Goal: Communication & Community: Answer question/provide support

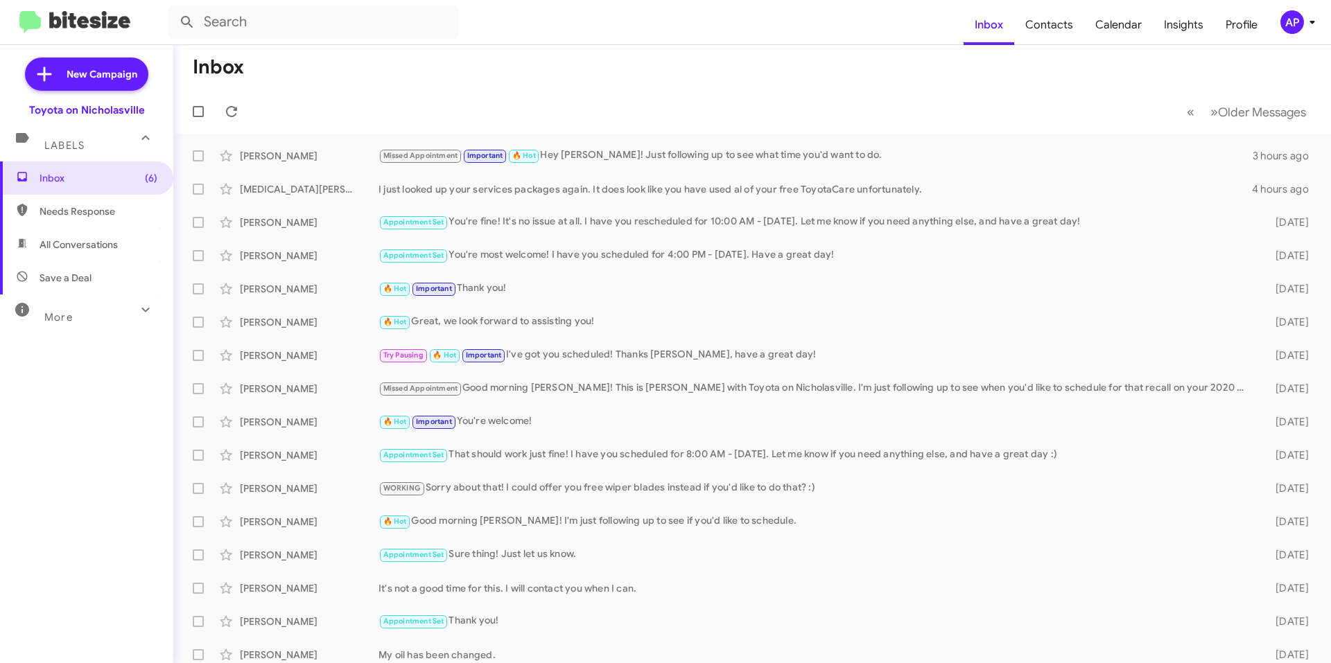
click at [58, 248] on span "All Conversations" at bounding box center [79, 245] width 78 height 14
type input "in:all-conversations"
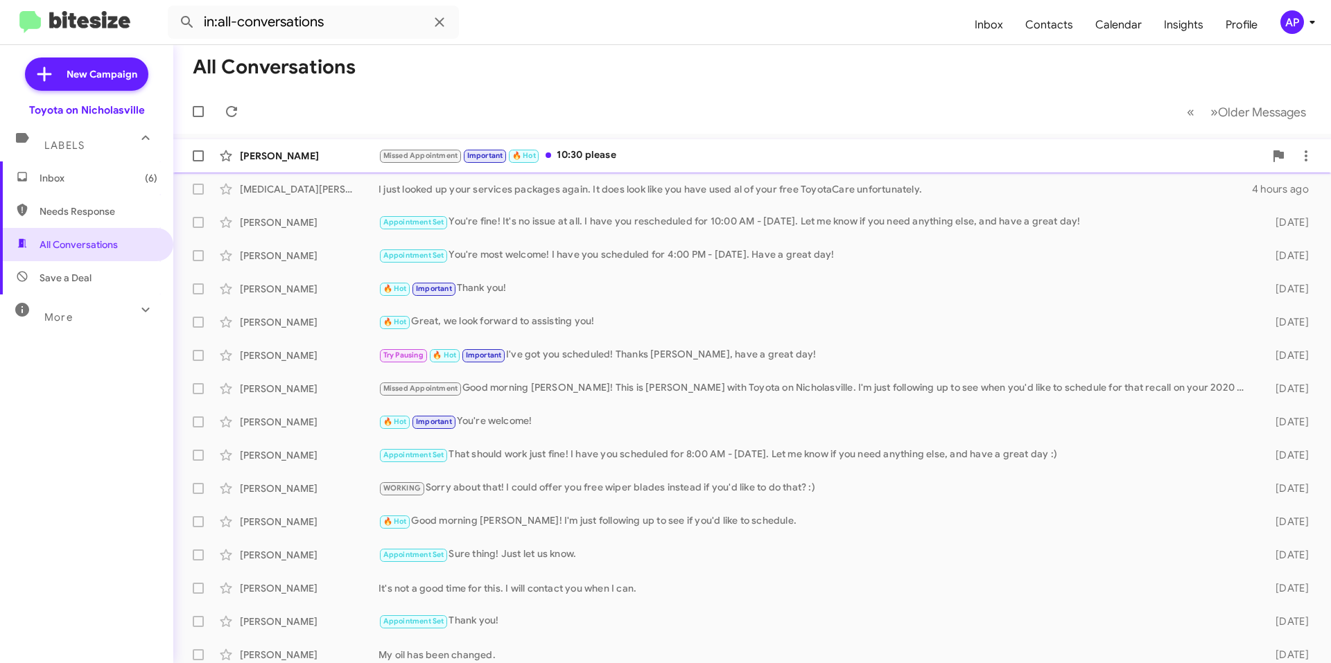
click at [691, 154] on div "Missed Appointment Important 🔥 Hot 10:30 please" at bounding box center [822, 156] width 886 height 16
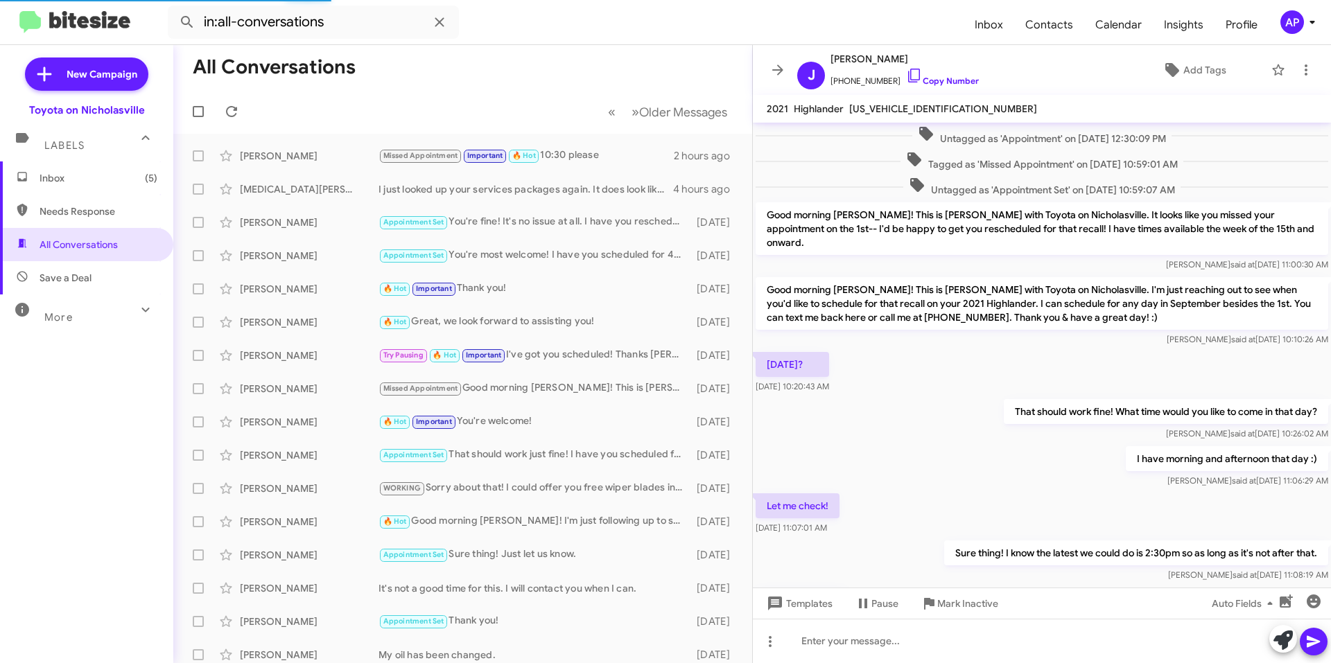
scroll to position [509, 0]
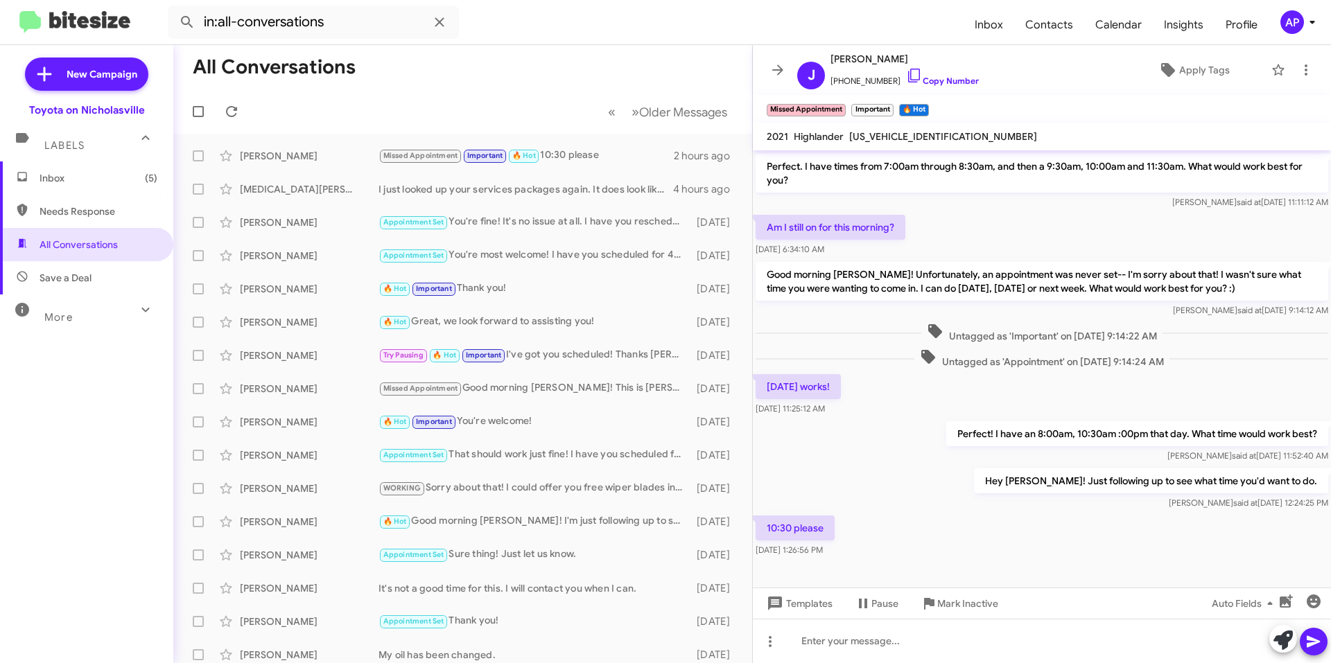
click at [980, 426] on p "Perfect! I have an 8:00am, 10:30am :00pm that day. What time would work best?" at bounding box center [1137, 434] width 382 height 25
click at [867, 636] on div at bounding box center [1042, 641] width 578 height 44
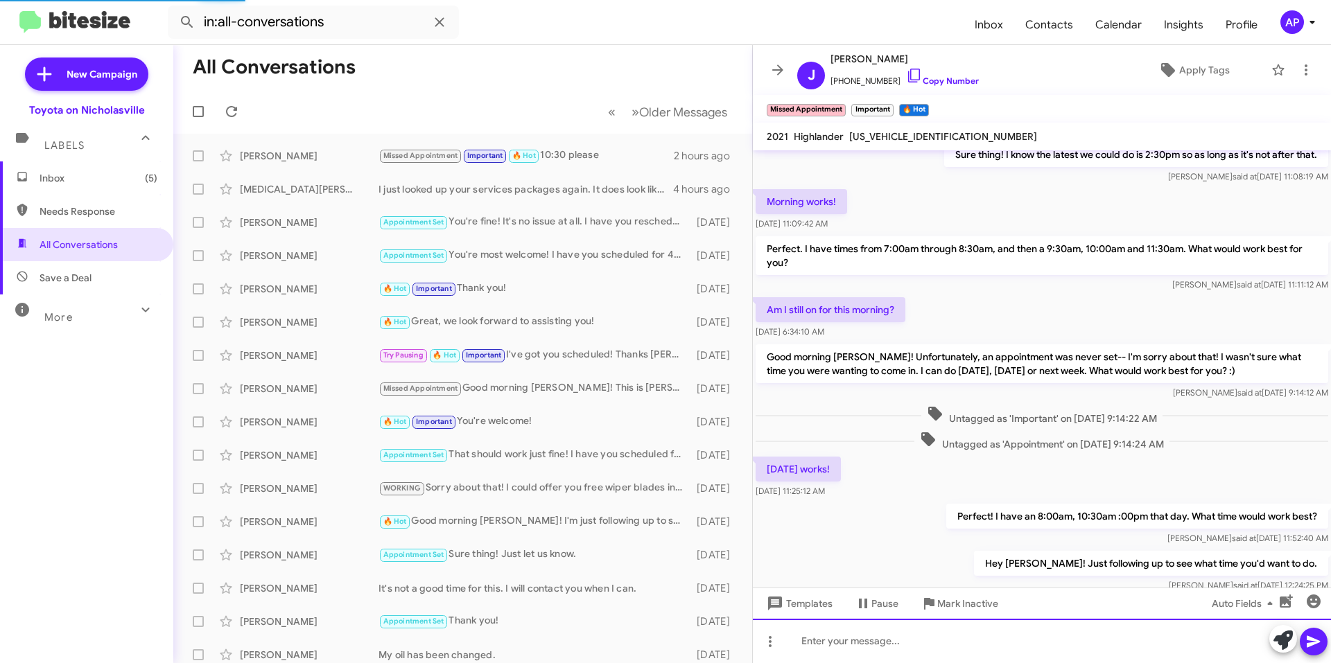
scroll to position [1498, 0]
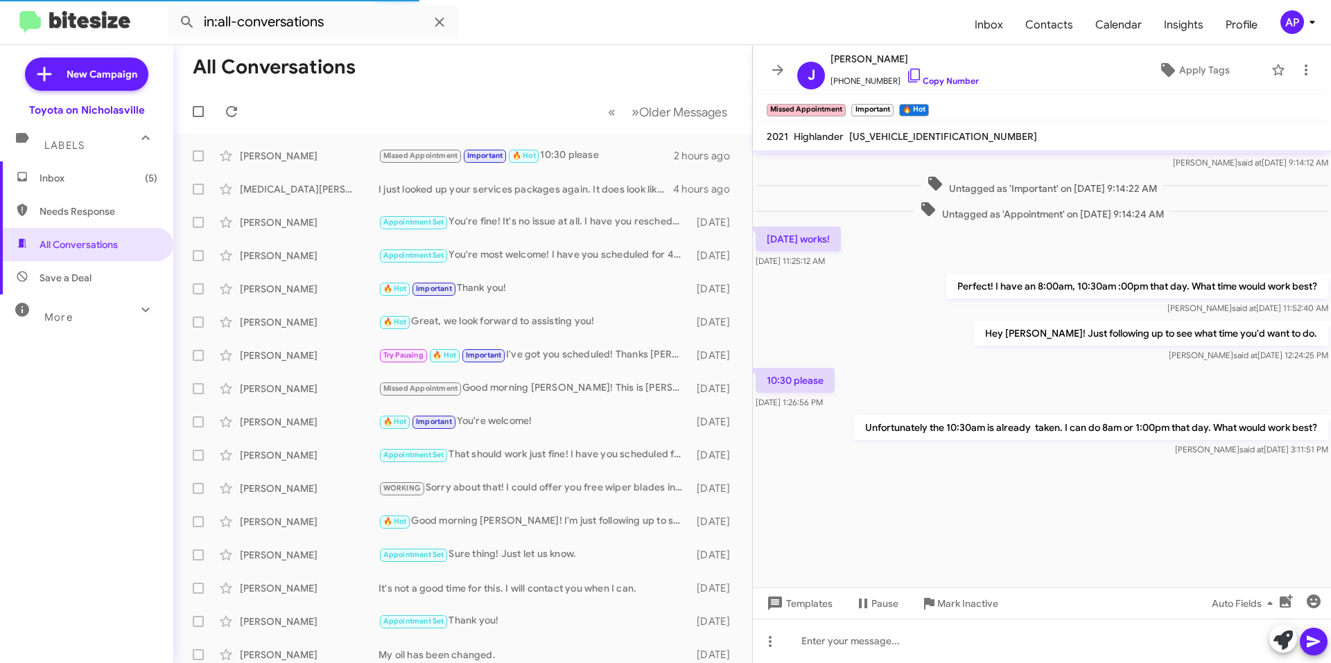
click at [779, 68] on icon at bounding box center [778, 70] width 17 height 17
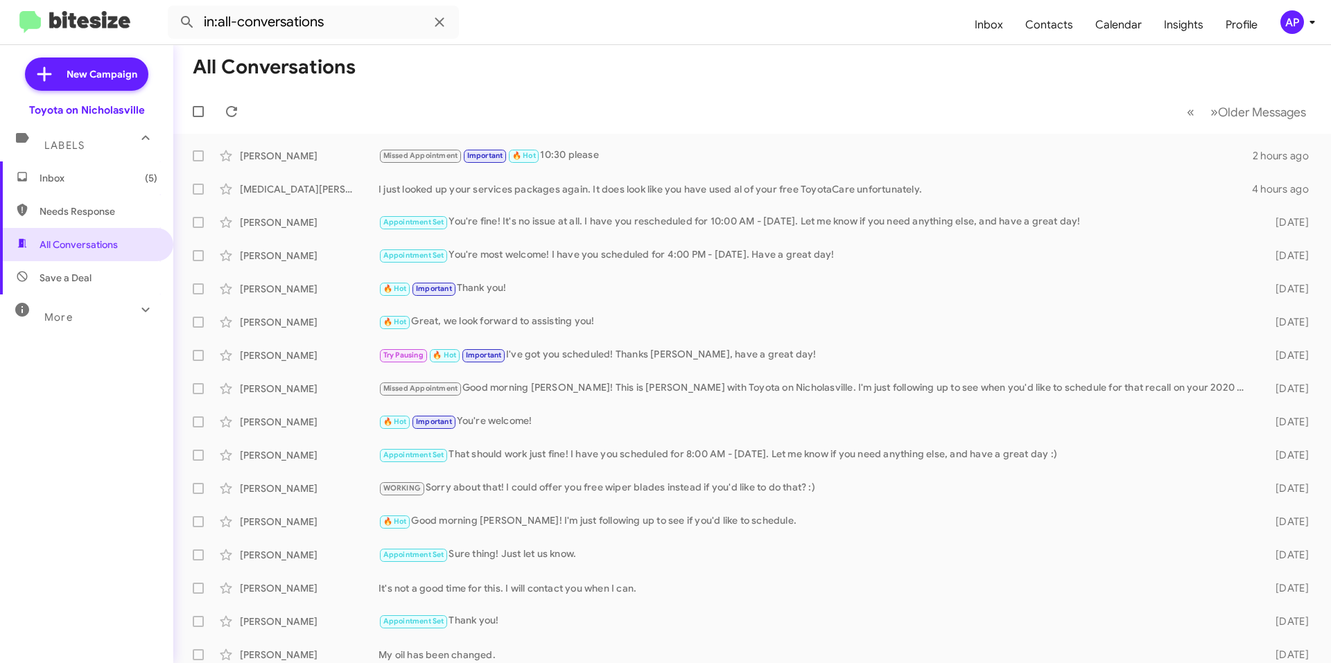
click at [70, 179] on span "Inbox (5)" at bounding box center [99, 178] width 118 height 14
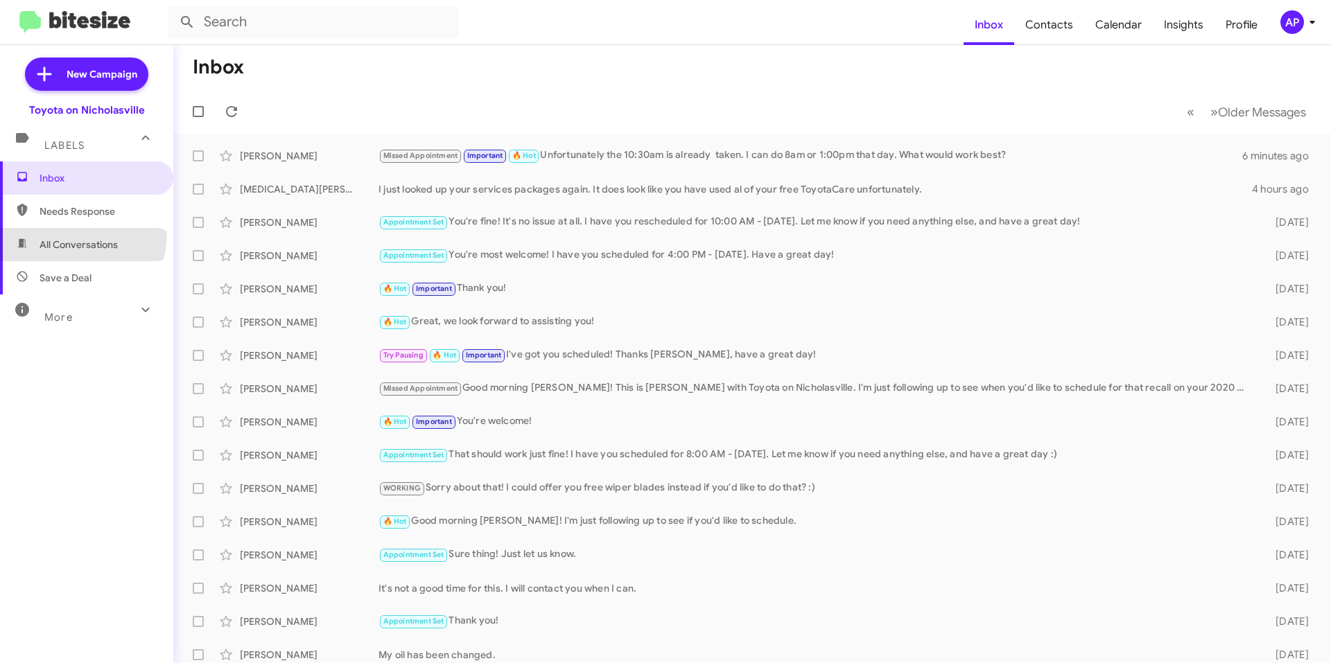
click at [58, 232] on span "All Conversations" at bounding box center [86, 244] width 173 height 33
type input "in:all-conversations"
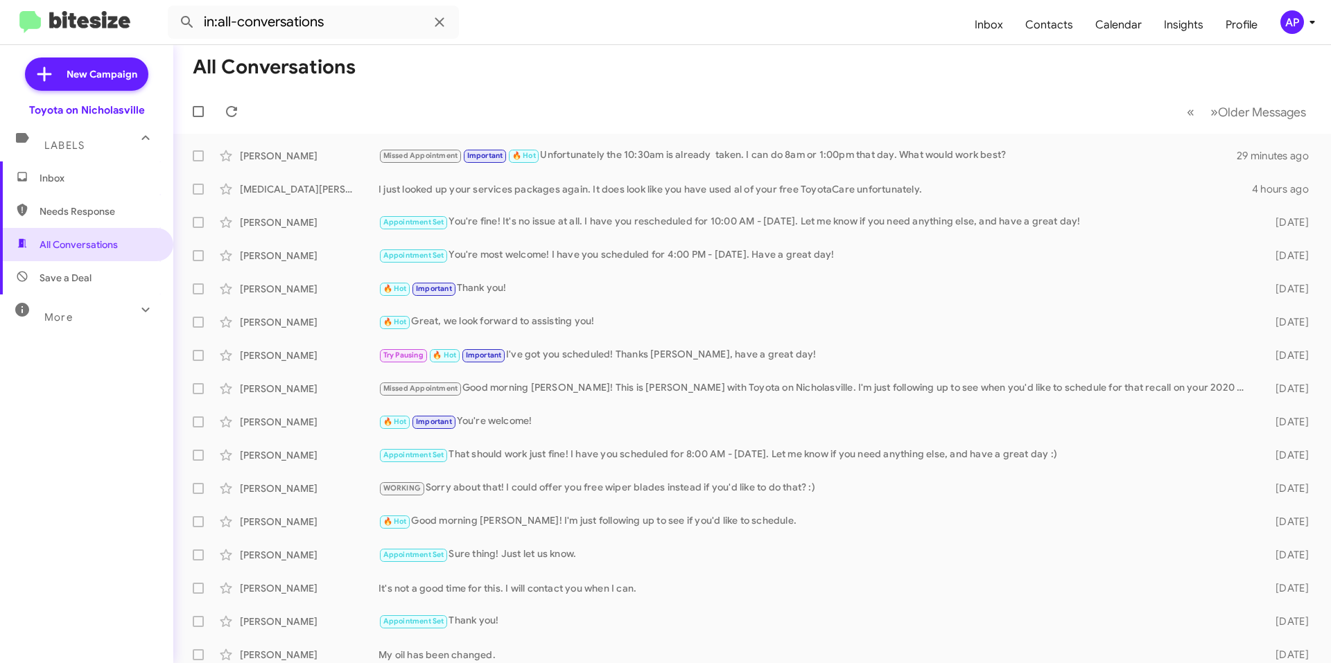
click at [64, 172] on span "Inbox" at bounding box center [99, 178] width 118 height 14
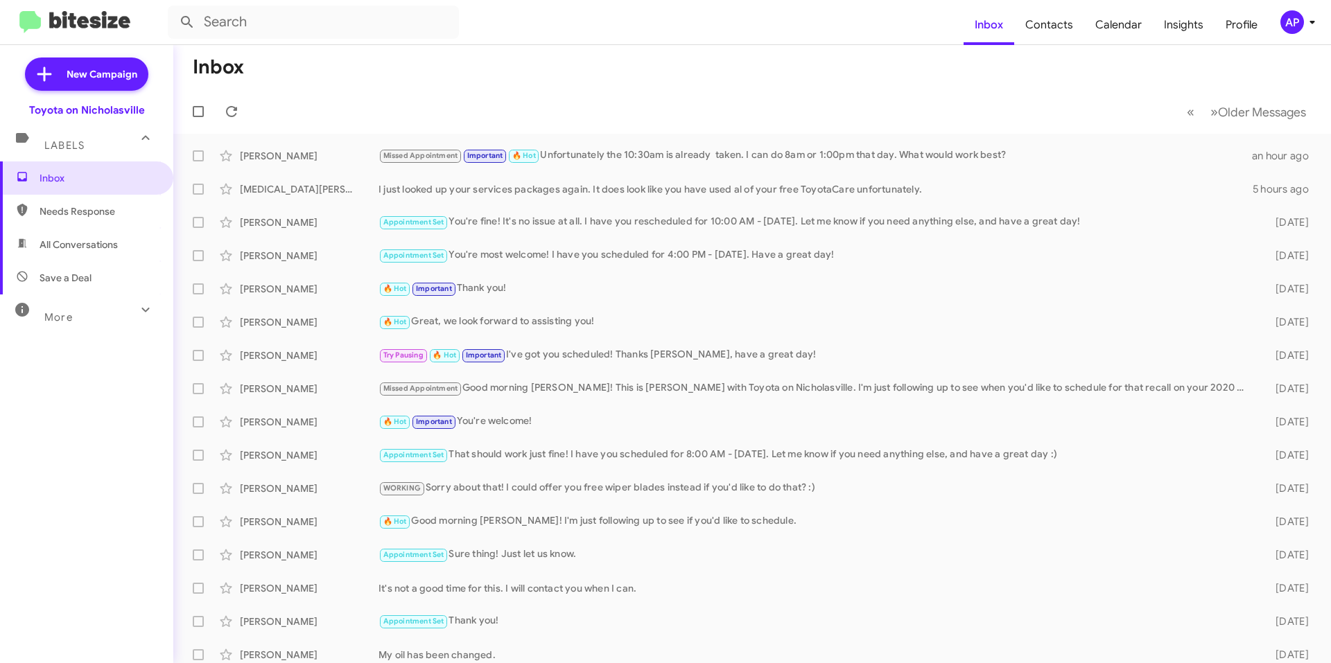
click at [46, 247] on span "All Conversations" at bounding box center [79, 245] width 78 height 14
type input "in:all-conversations"
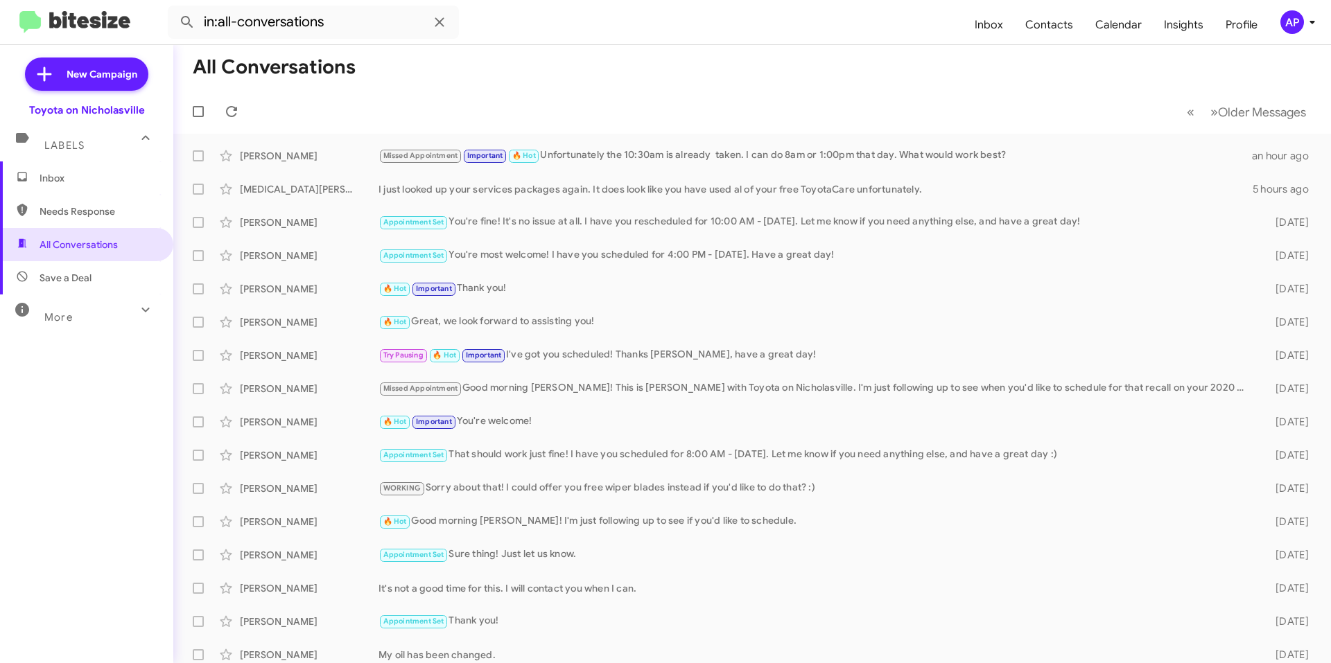
click at [35, 180] on span "Inbox" at bounding box center [86, 178] width 173 height 33
